Goal: Transaction & Acquisition: Purchase product/service

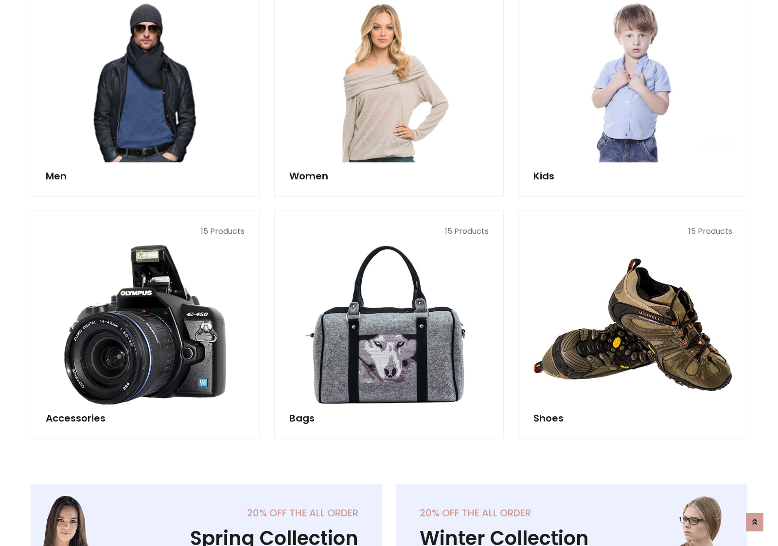
scroll to position [705, 0]
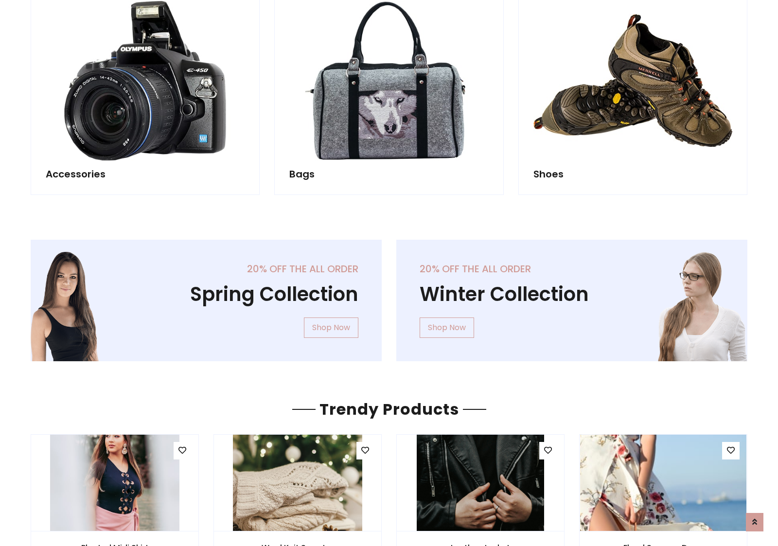
click at [389, 296] on div "20% off the all order Winter Collection Shop Now" at bounding box center [572, 308] width 366 height 137
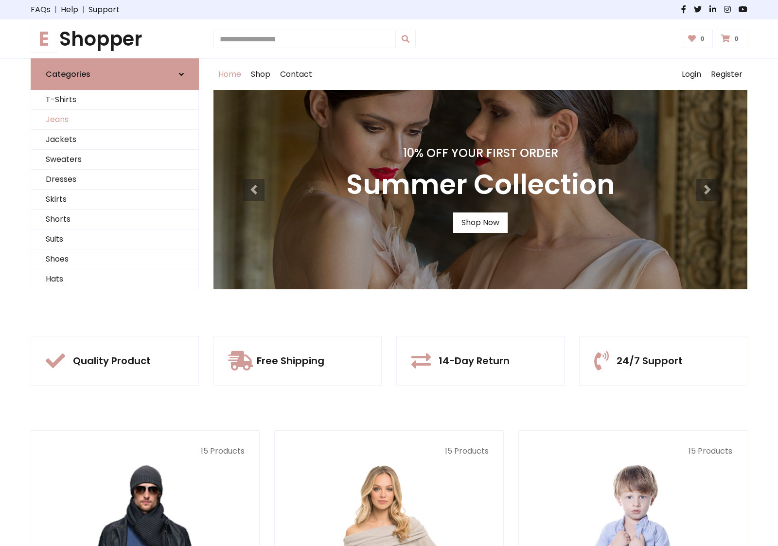
click at [115, 120] on link "Jeans" at bounding box center [114, 120] width 167 height 20
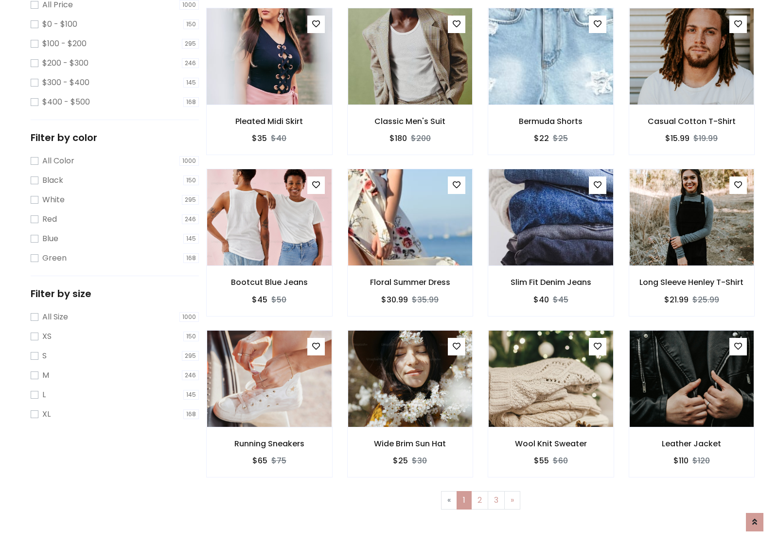
scroll to position [265, 0]
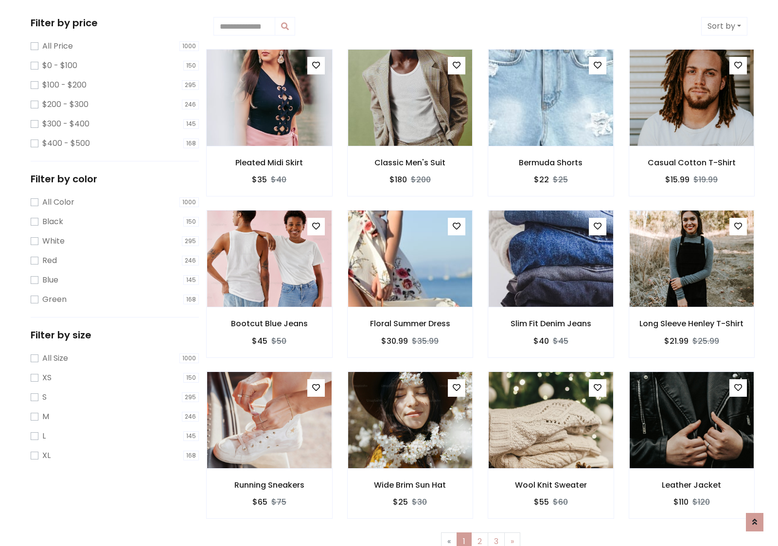
click at [269, 98] on img at bounding box center [268, 97] width 149 height 233
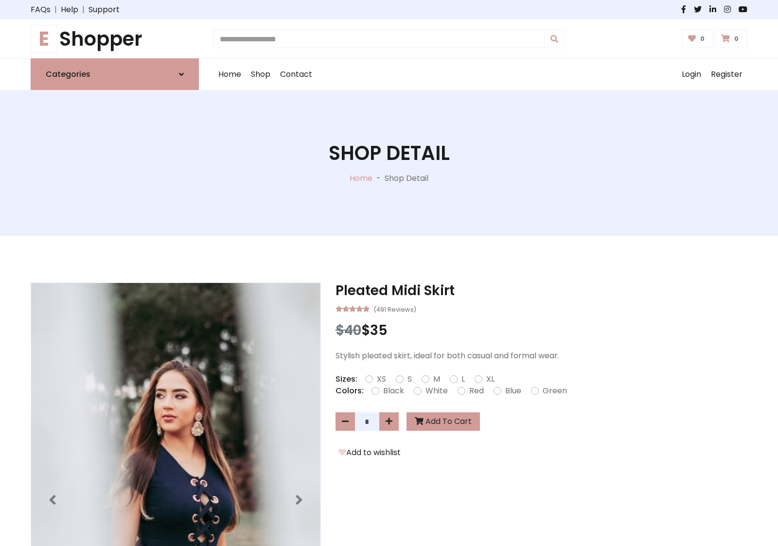
scroll to position [105, 0]
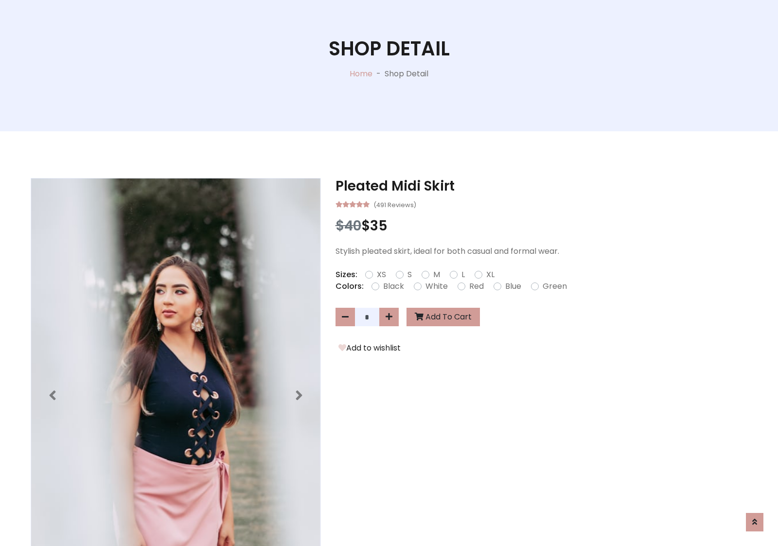
click at [475, 286] on label "Red" at bounding box center [476, 286] width 15 height 12
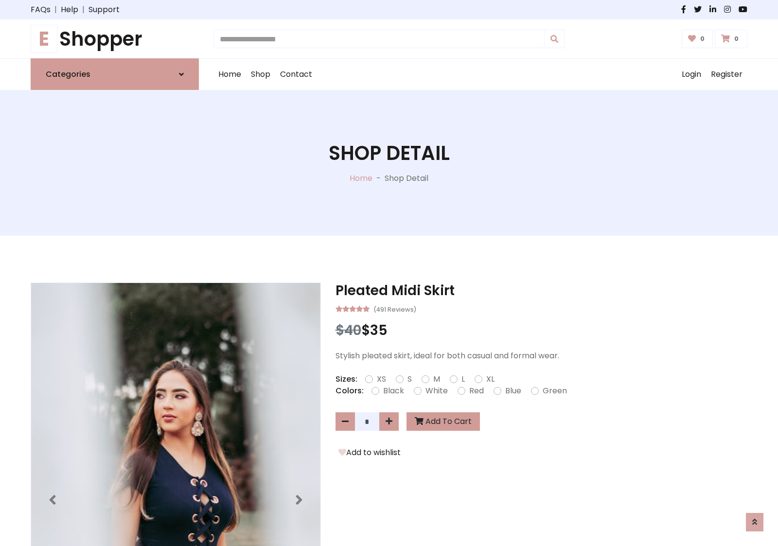
scroll to position [105, 0]
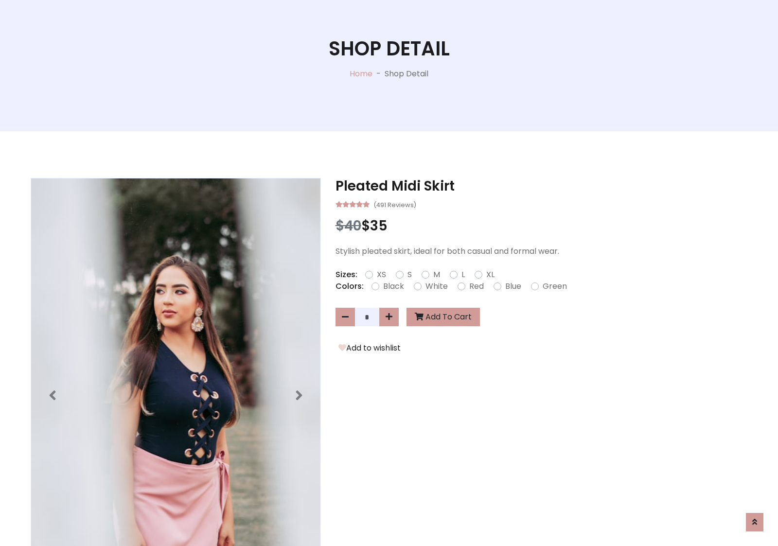
click at [389, 273] on form "XS S M L XL" at bounding box center [433, 275] width 137 height 12
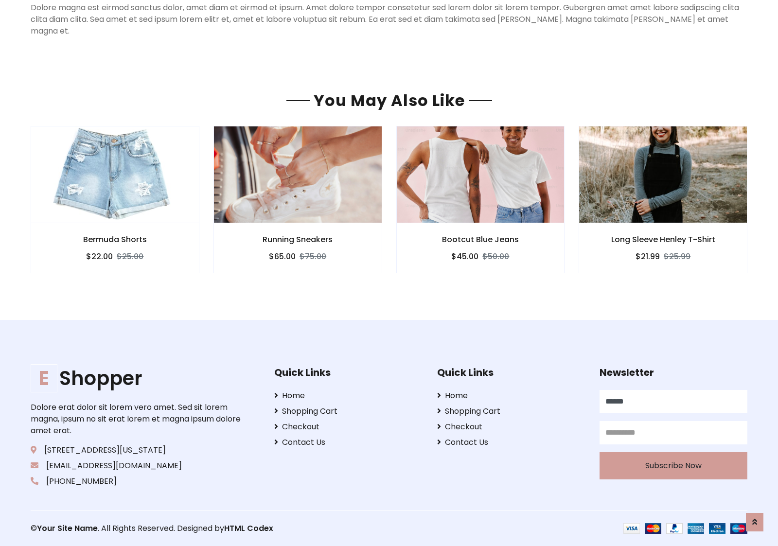
scroll to position [762, 0]
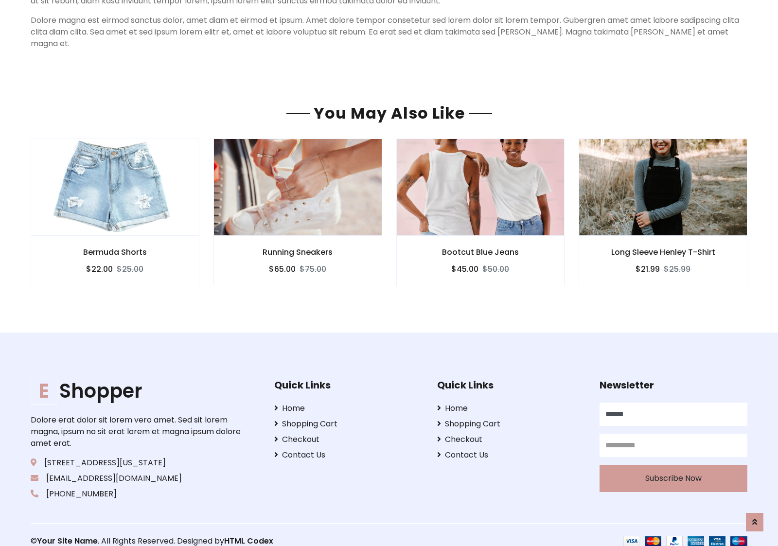
type input "******"
type input "**********"
click at [673, 466] on button "Subscribe Now" at bounding box center [673, 478] width 148 height 27
